Goal: Task Accomplishment & Management: Complete application form

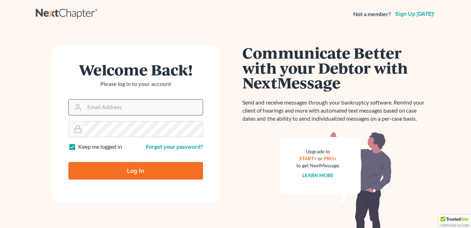
click at [108, 109] on input "Email Address" at bounding box center [144, 107] width 118 height 15
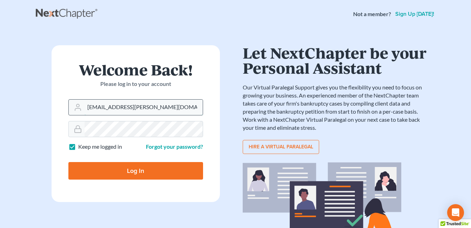
type input "[EMAIL_ADDRESS][PERSON_NAME][DOMAIN_NAME]"
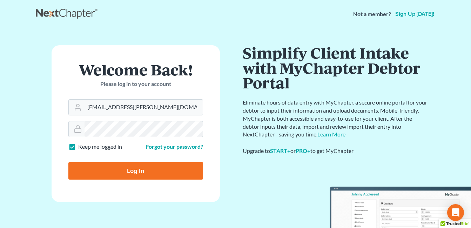
click at [131, 171] on input "Log In" at bounding box center [135, 171] width 135 height 18
type input "Thinking..."
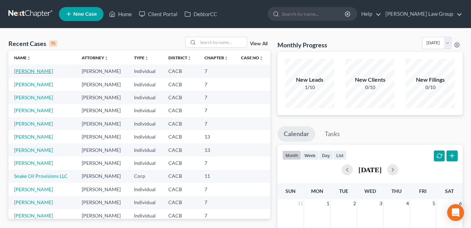
click at [35, 73] on link "Miller, William" at bounding box center [33, 71] width 39 height 6
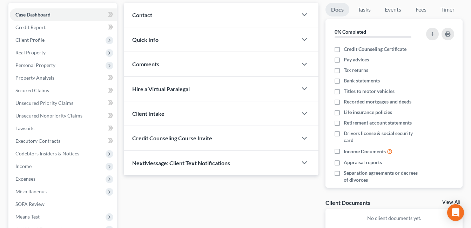
scroll to position [62, 0]
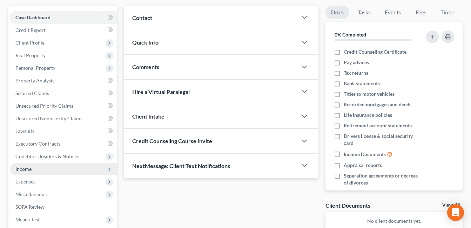
click at [23, 168] on span "Income" at bounding box center [23, 169] width 16 height 6
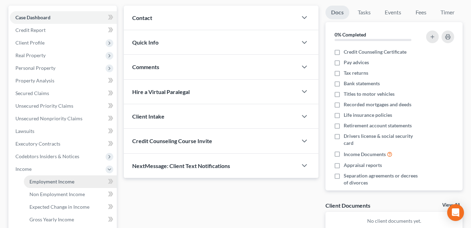
click at [38, 182] on span "Employment Income" at bounding box center [51, 182] width 45 height 6
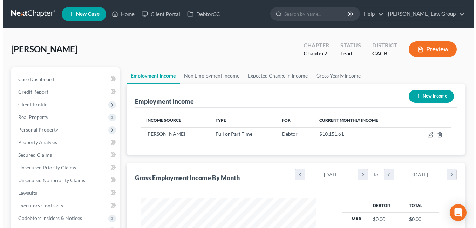
scroll to position [126, 190]
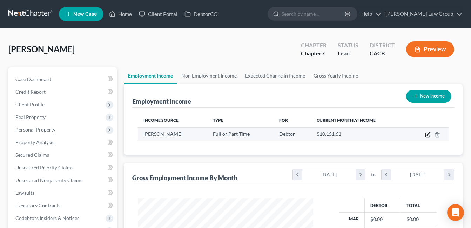
click at [427, 135] on icon "button" at bounding box center [428, 135] width 6 height 6
select select "0"
select select "4"
select select "3"
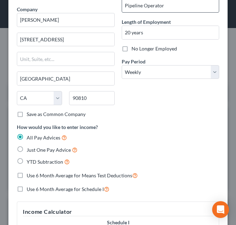
scroll to position [95, 205]
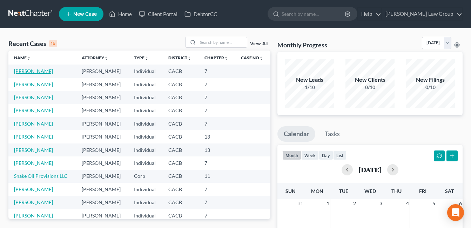
click at [33, 72] on link "Miller, William" at bounding box center [33, 71] width 39 height 6
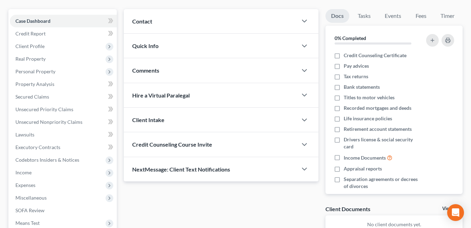
scroll to position [68, 0]
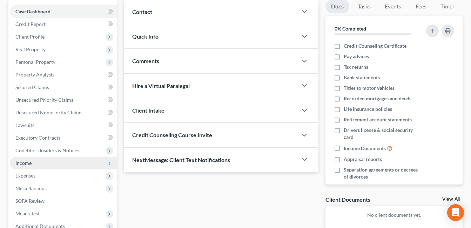
click at [23, 164] on span "Income" at bounding box center [23, 163] width 16 height 6
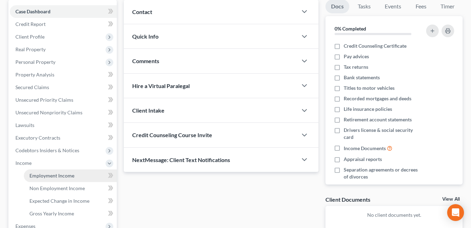
click at [36, 177] on span "Employment Income" at bounding box center [51, 176] width 45 height 6
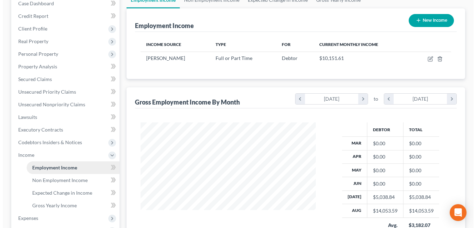
scroll to position [82, 0]
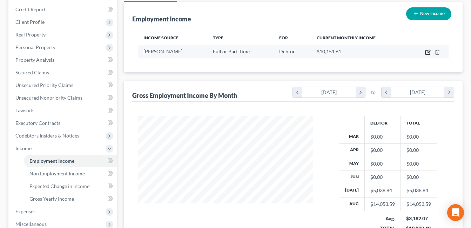
click at [428, 53] on icon "button" at bounding box center [428, 52] width 6 height 6
select select "0"
select select "4"
select select "3"
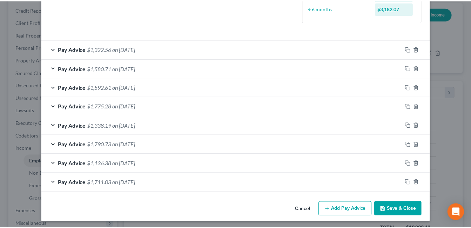
scroll to position [200, 0]
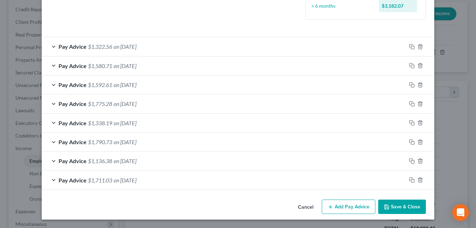
click at [395, 205] on button "Save & Close" at bounding box center [403, 207] width 48 height 15
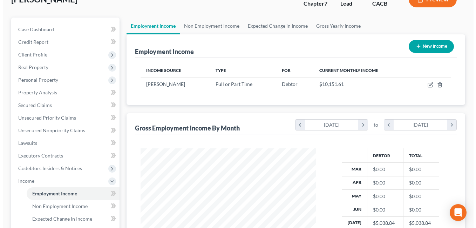
scroll to position [48, 0]
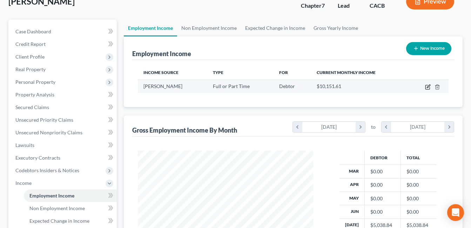
click at [426, 86] on icon "button" at bounding box center [428, 87] width 4 height 4
select select "0"
select select "4"
select select "3"
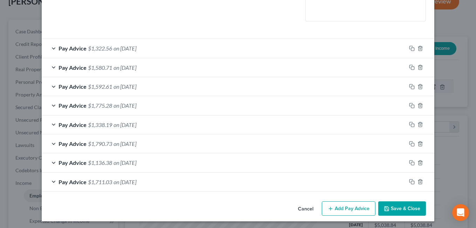
scroll to position [178, 0]
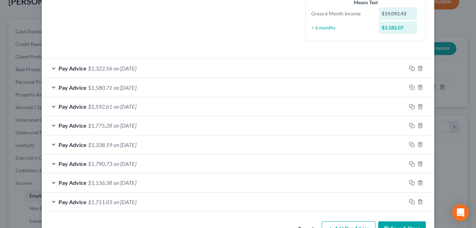
click at [167, 143] on div "Pay Advice $1,338.19 on 08/08/2025" at bounding box center [224, 144] width 365 height 19
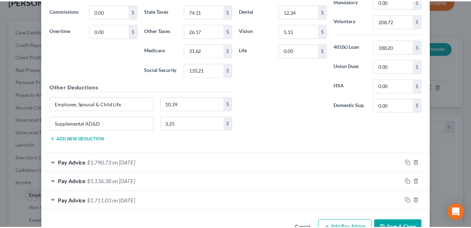
scroll to position [431, 0]
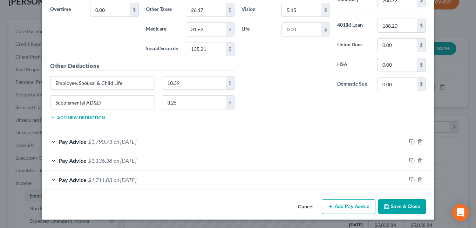
click at [408, 208] on button "Save & Close" at bounding box center [403, 206] width 48 height 15
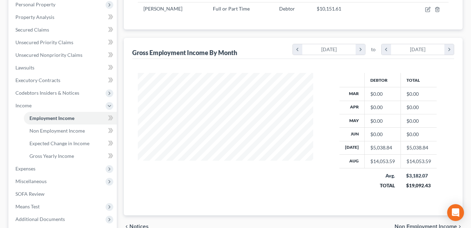
scroll to position [126, 0]
